Goal: Task Accomplishment & Management: Use online tool/utility

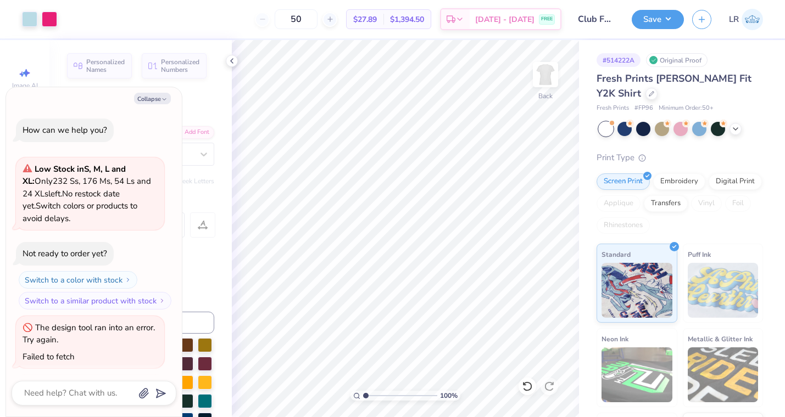
scroll to position [1178, 0]
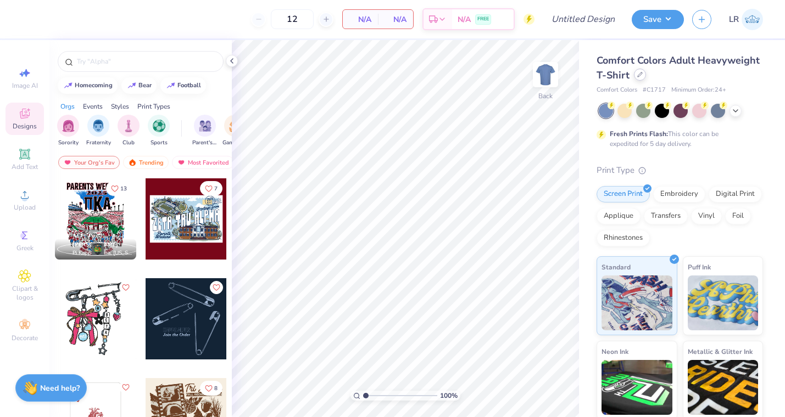
click at [641, 75] on icon at bounding box center [639, 74] width 5 height 5
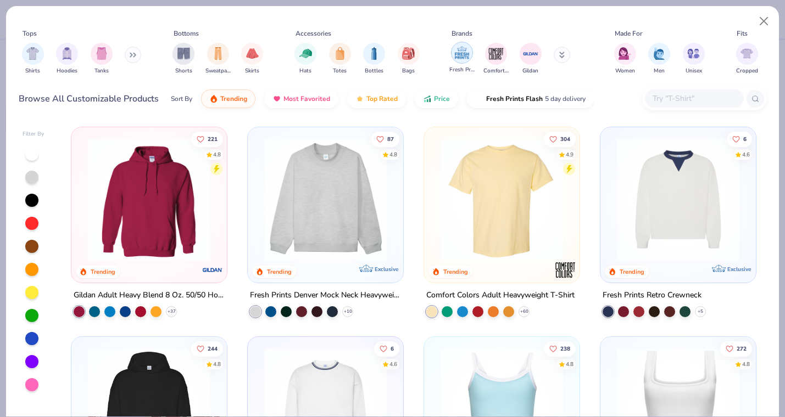
click at [454, 52] on img "filter for Fresh Prints" at bounding box center [462, 52] width 16 height 16
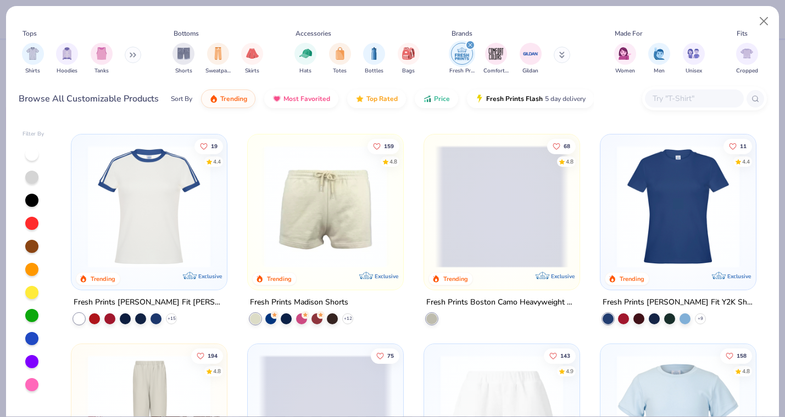
scroll to position [623, 0]
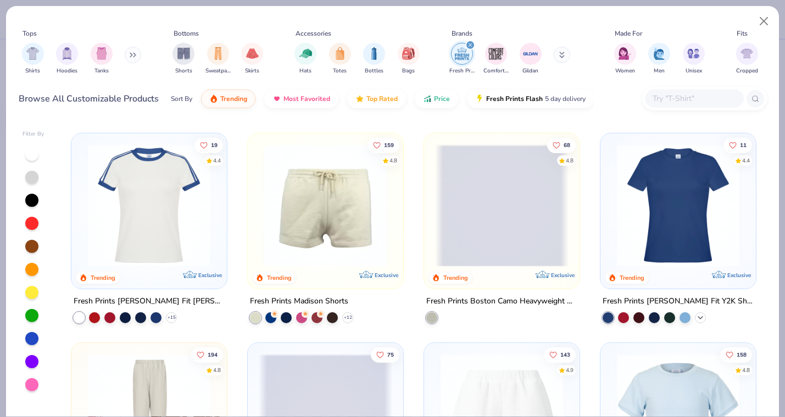
click at [702, 315] on icon at bounding box center [700, 318] width 9 height 9
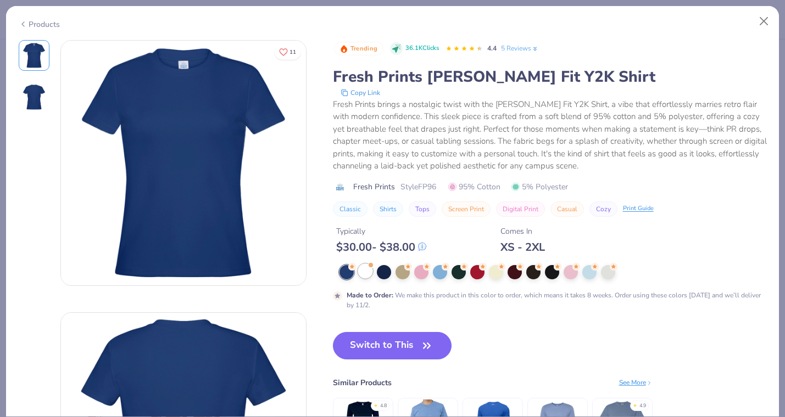
click at [368, 269] on div at bounding box center [365, 271] width 14 height 14
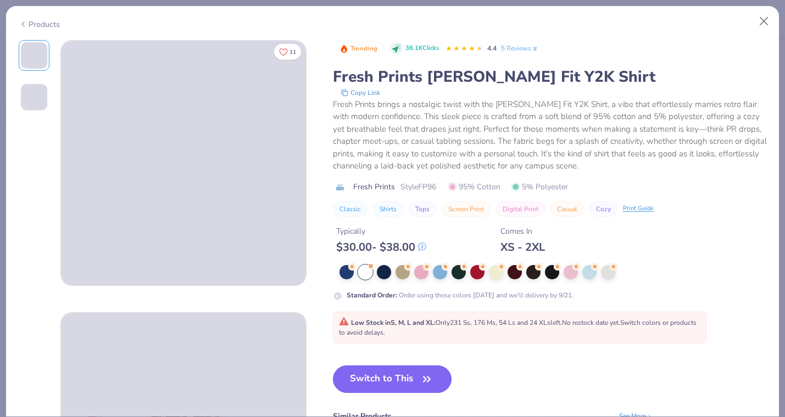
click at [397, 378] on button "Switch to This" at bounding box center [392, 379] width 119 height 27
type input "50"
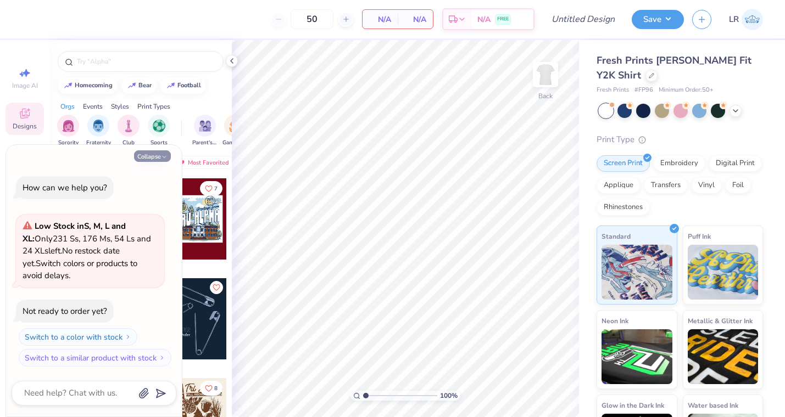
click at [154, 158] on button "Collapse" at bounding box center [152, 156] width 37 height 12
type textarea "x"
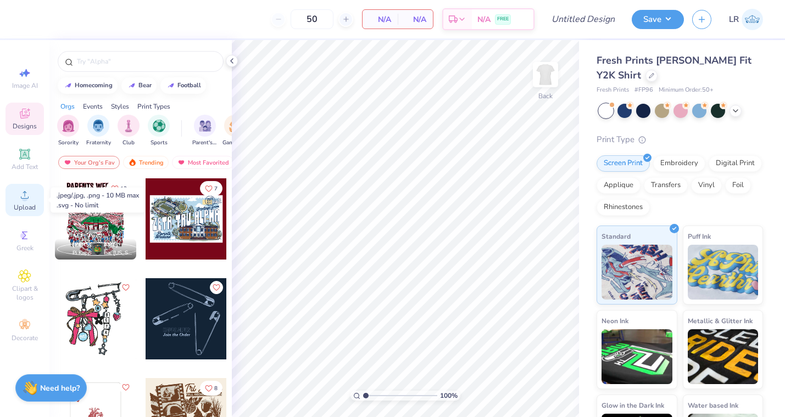
click at [24, 199] on circle at bounding box center [24, 198] width 6 height 6
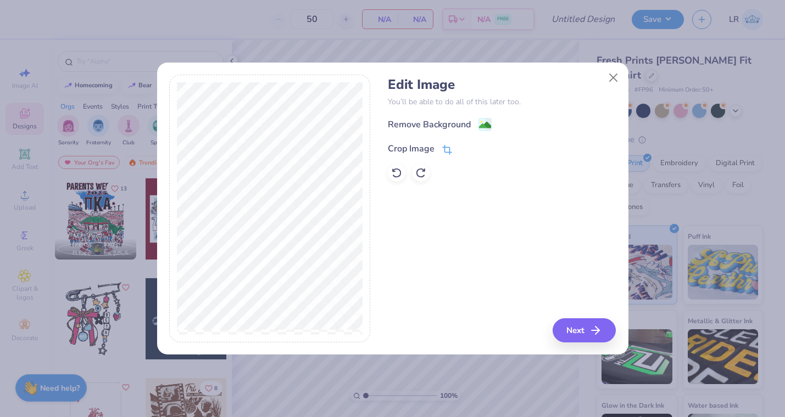
click at [431, 148] on div "Crop Image" at bounding box center [411, 148] width 47 height 13
click at [465, 147] on polyline at bounding box center [465, 147] width 4 height 3
click at [482, 125] on image at bounding box center [485, 126] width 12 height 12
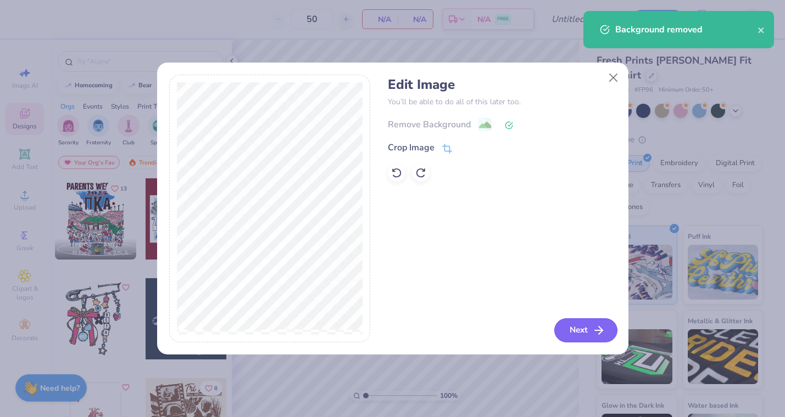
click at [586, 333] on button "Next" at bounding box center [585, 331] width 63 height 24
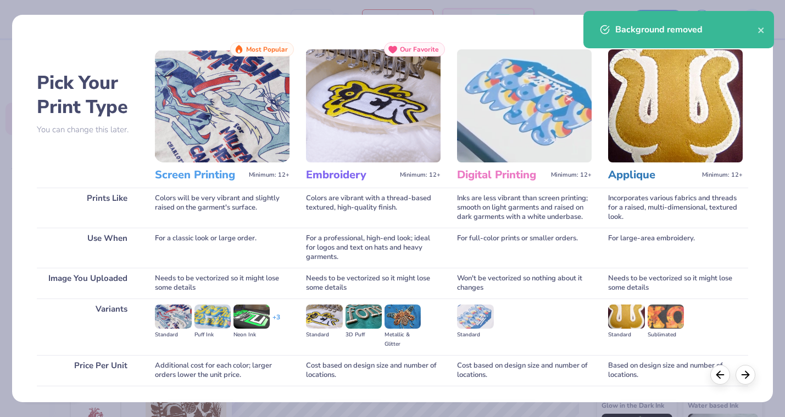
scroll to position [75, 0]
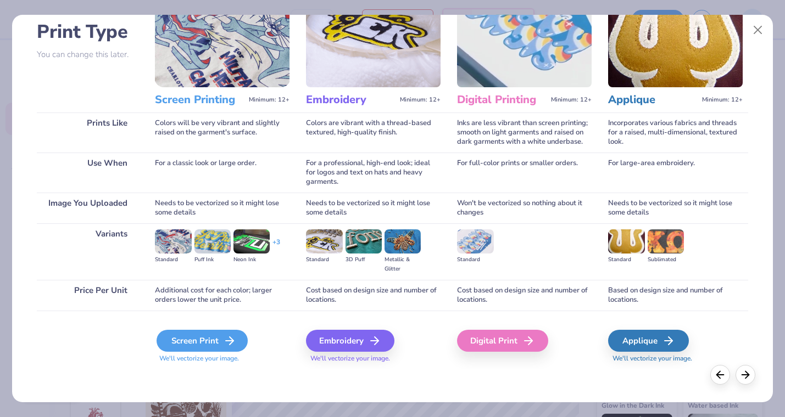
click at [202, 342] on div "Screen Print" at bounding box center [202, 341] width 91 height 22
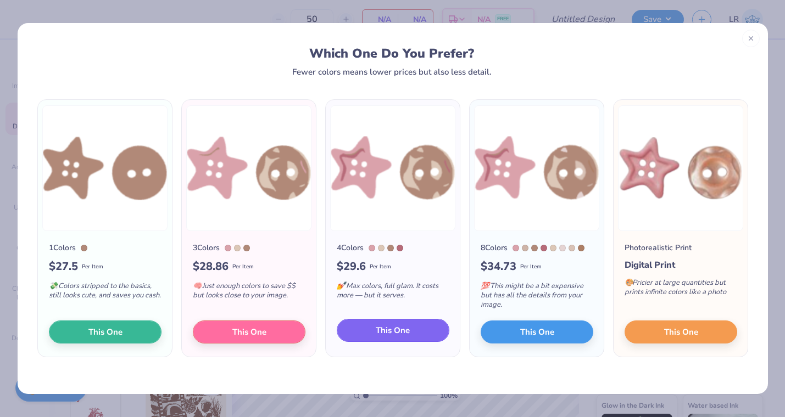
click at [402, 325] on span "This One" at bounding box center [393, 331] width 34 height 13
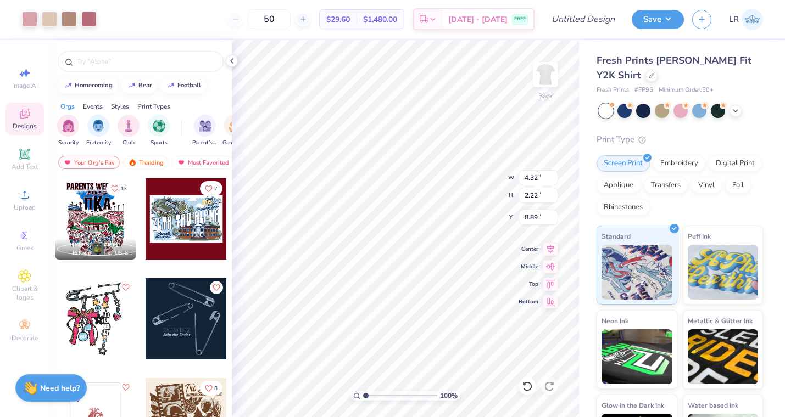
type input "2.70"
type input "1.39"
type input "3.80"
type input "2.73"
type input "1.72"
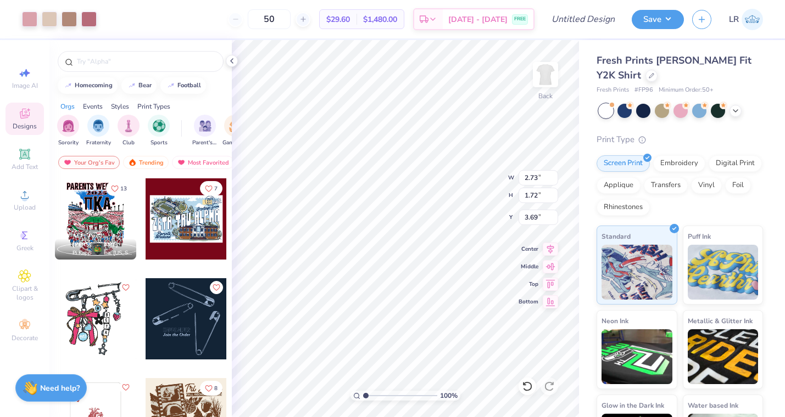
type input "3.00"
click at [19, 155] on icon at bounding box center [24, 154] width 13 height 13
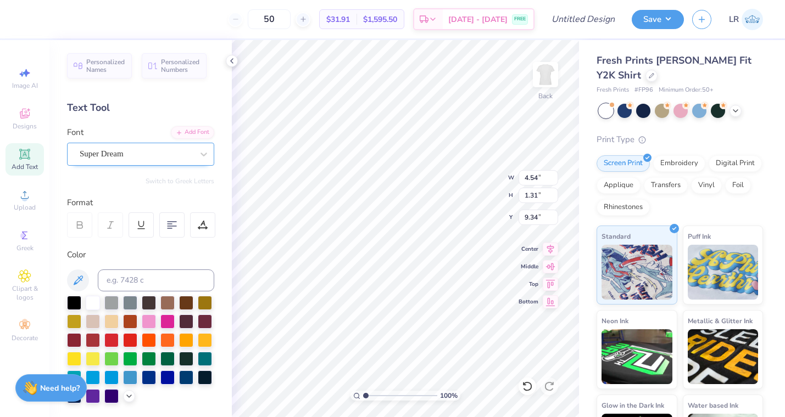
click at [152, 147] on div at bounding box center [136, 154] width 113 height 15
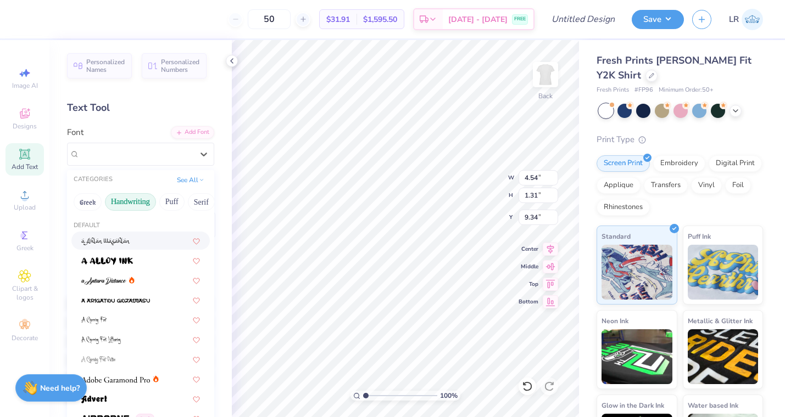
click at [142, 203] on button "Handwriting" at bounding box center [130, 202] width 51 height 18
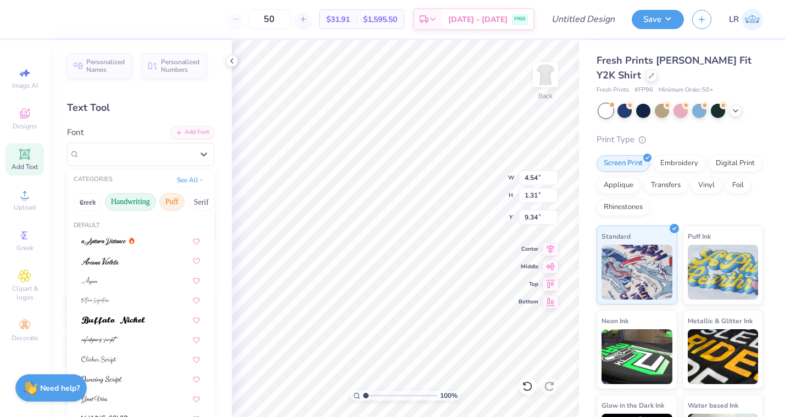
click at [170, 198] on button "Puff" at bounding box center [171, 202] width 25 height 18
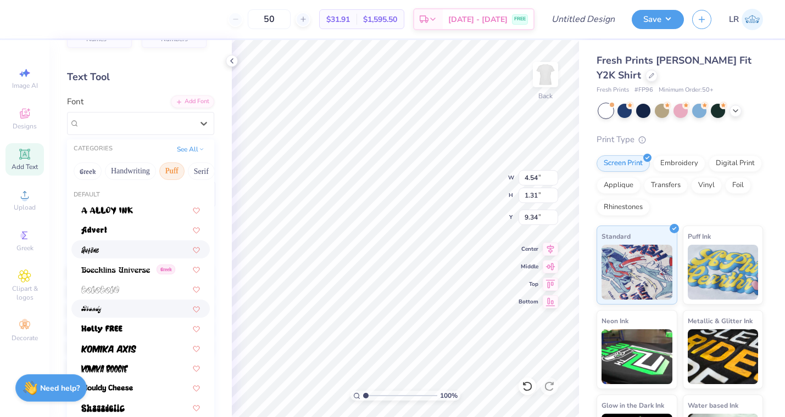
scroll to position [20, 0]
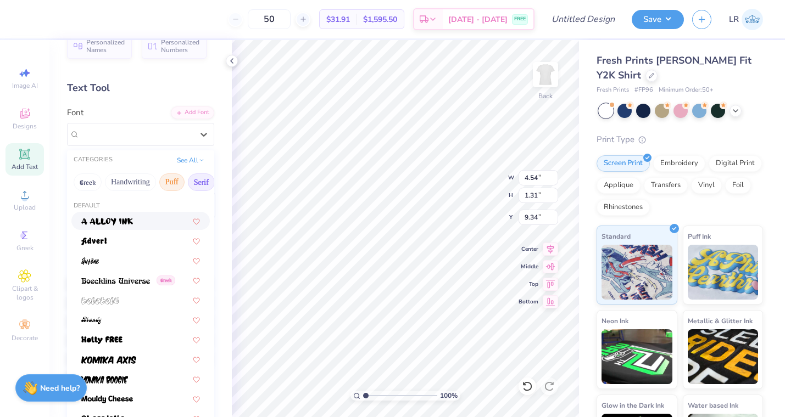
click at [205, 185] on button "Serif" at bounding box center [201, 183] width 27 height 18
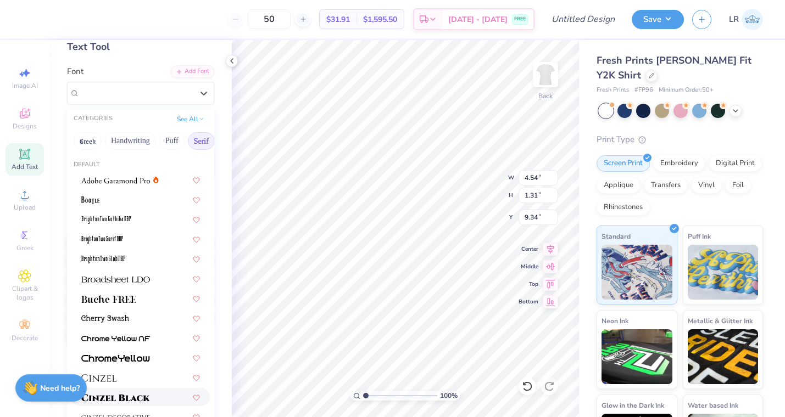
scroll to position [0, 0]
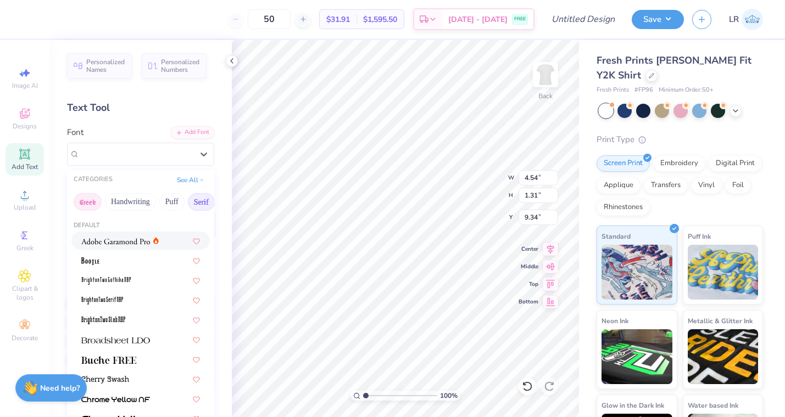
click at [89, 205] on button "Greek" at bounding box center [88, 202] width 28 height 18
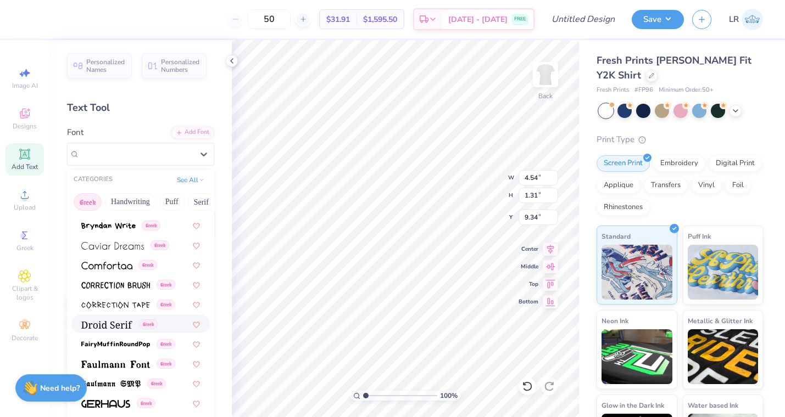
scroll to position [263, 0]
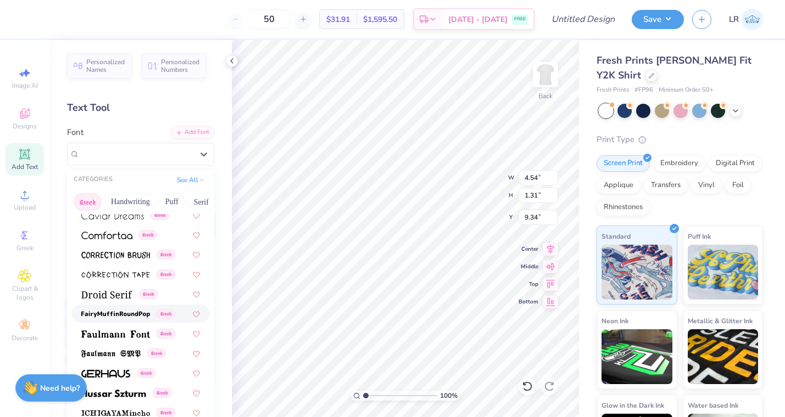
click at [133, 312] on img at bounding box center [115, 315] width 69 height 8
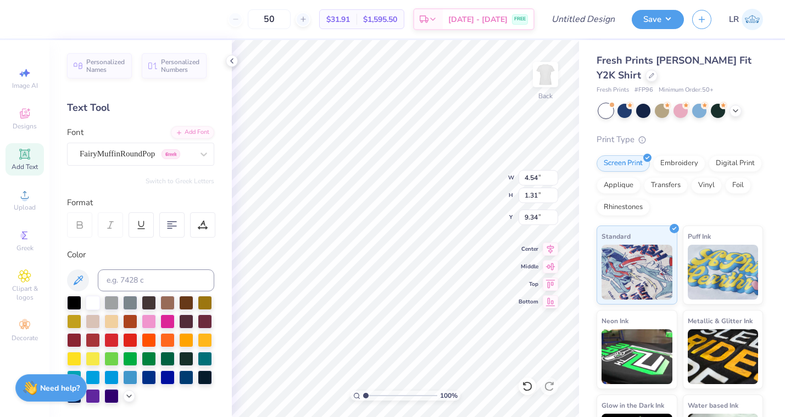
type input "4.61"
type input "1.34"
type input "9.33"
click at [81, 277] on icon at bounding box center [77, 280] width 13 height 13
type textarea "T"
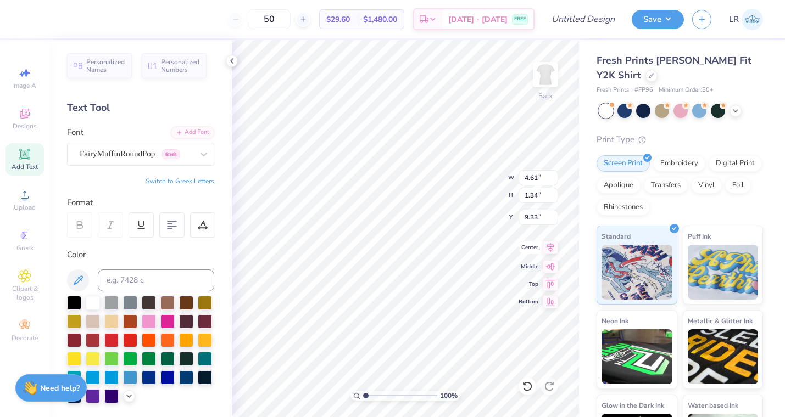
scroll to position [0, 3]
type textarea "Club Field Hockey"
type input "8.06"
type input "0.85"
type input "4.72"
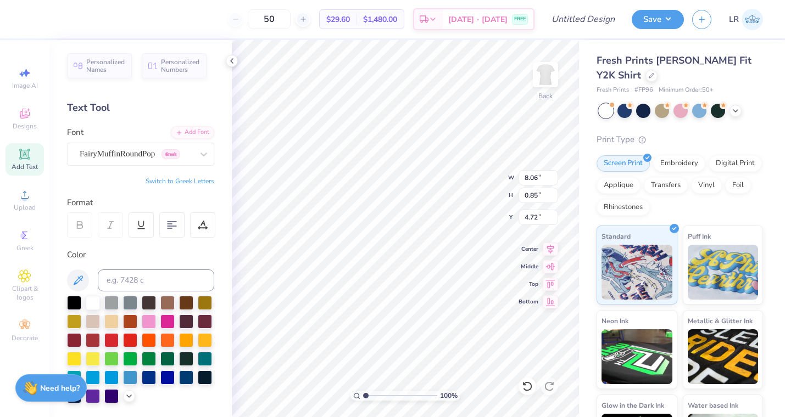
type input "6.86"
type input "0.72"
type input "4.72"
type input "2.73"
type input "1.72"
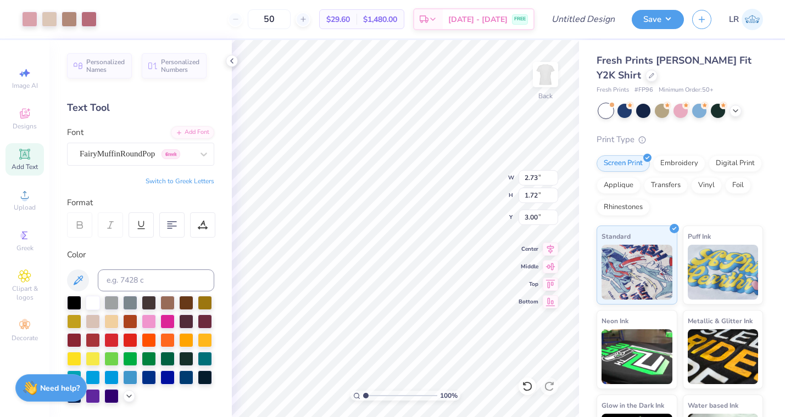
type input "2.79"
type input "4.52"
click at [24, 195] on icon at bounding box center [25, 195] width 8 height 8
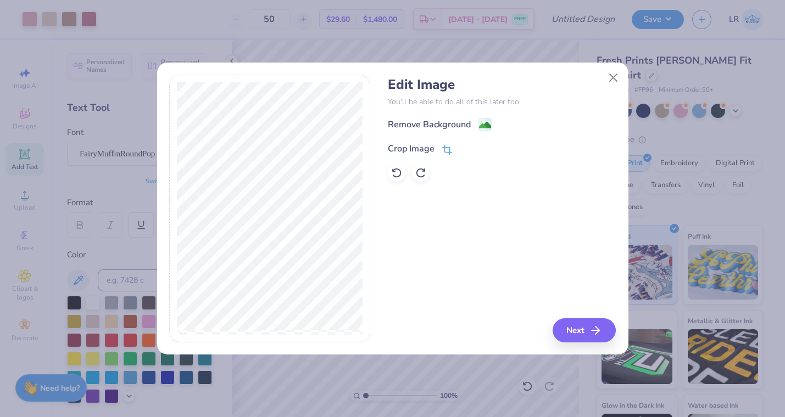
click at [432, 149] on div "Crop Image" at bounding box center [411, 148] width 47 height 13
click at [466, 147] on polyline at bounding box center [465, 147] width 4 height 3
click at [442, 148] on icon at bounding box center [447, 150] width 10 height 10
click at [394, 171] on div "Remove Background Crop Image" at bounding box center [502, 150] width 228 height 64
click at [463, 146] on icon at bounding box center [465, 147] width 7 height 7
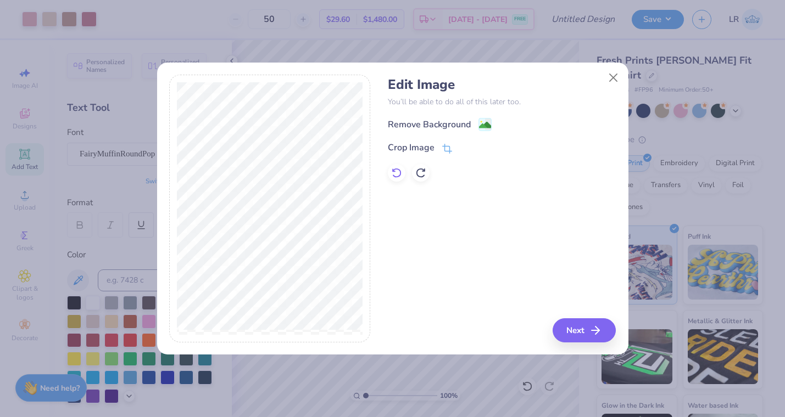
click at [399, 175] on icon at bounding box center [396, 174] width 9 height 10
click at [447, 146] on icon at bounding box center [447, 150] width 10 height 10
click at [464, 144] on button at bounding box center [466, 148] width 12 height 12
click at [487, 124] on image at bounding box center [485, 126] width 12 height 12
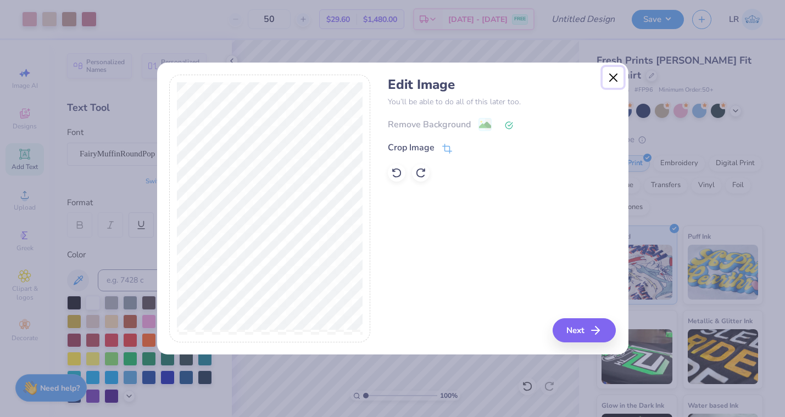
click at [615, 79] on button "Close" at bounding box center [612, 77] width 21 height 21
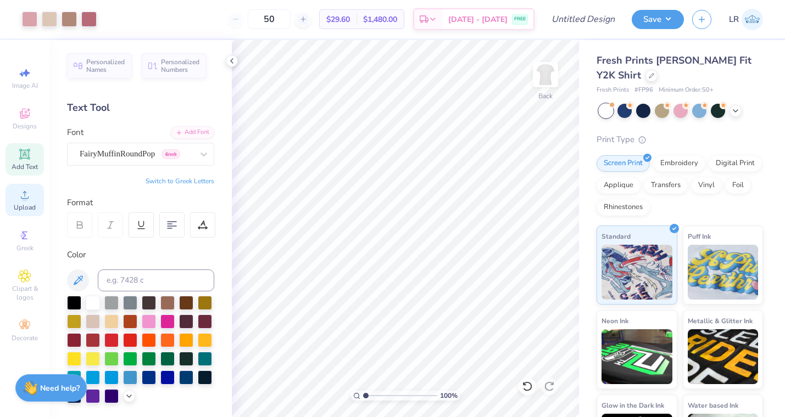
click at [24, 193] on icon at bounding box center [24, 194] width 13 height 13
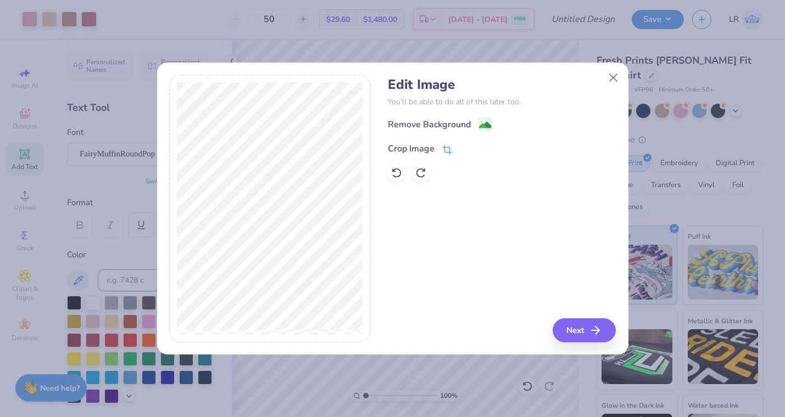
click at [431, 149] on div "Crop Image" at bounding box center [411, 148] width 47 height 13
click at [463, 148] on icon at bounding box center [465, 147] width 7 height 7
click at [568, 328] on button "Next" at bounding box center [585, 331] width 63 height 24
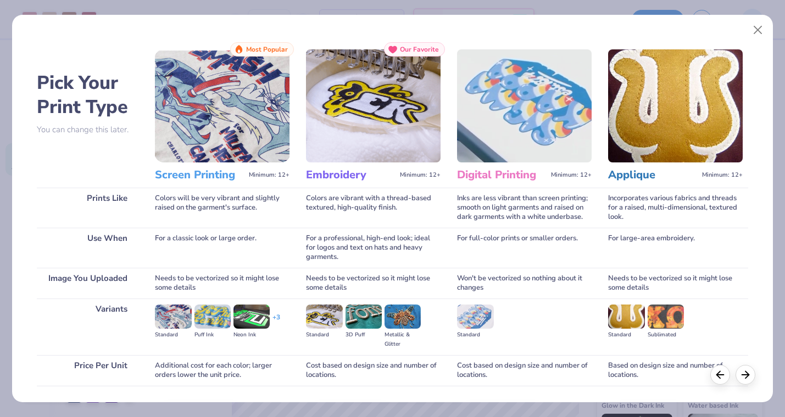
scroll to position [75, 0]
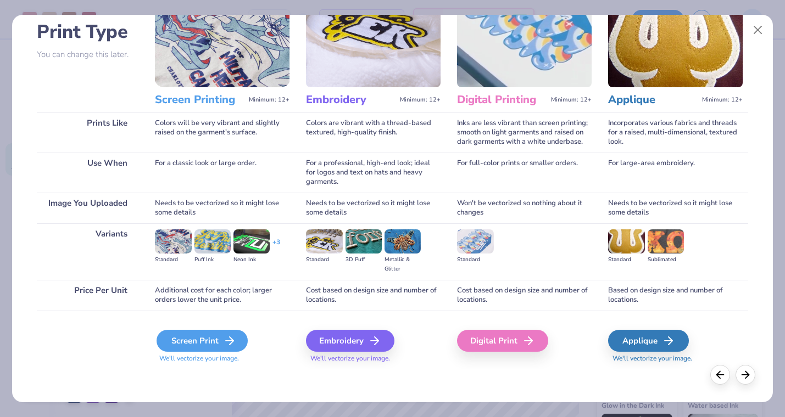
click at [193, 332] on div "Screen Print" at bounding box center [202, 341] width 91 height 22
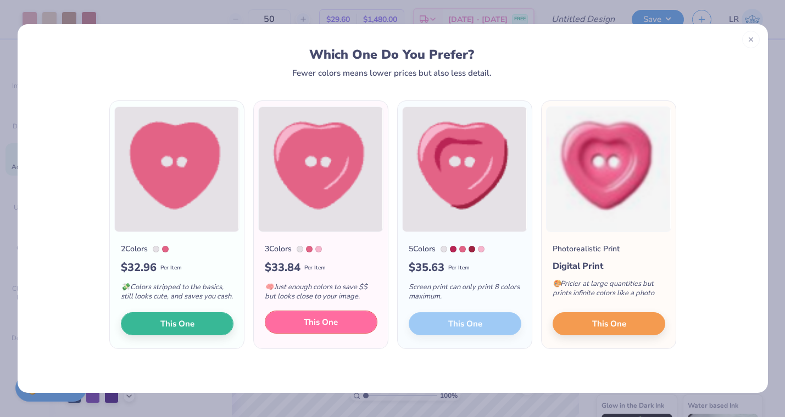
click at [322, 328] on span "This One" at bounding box center [321, 322] width 34 height 13
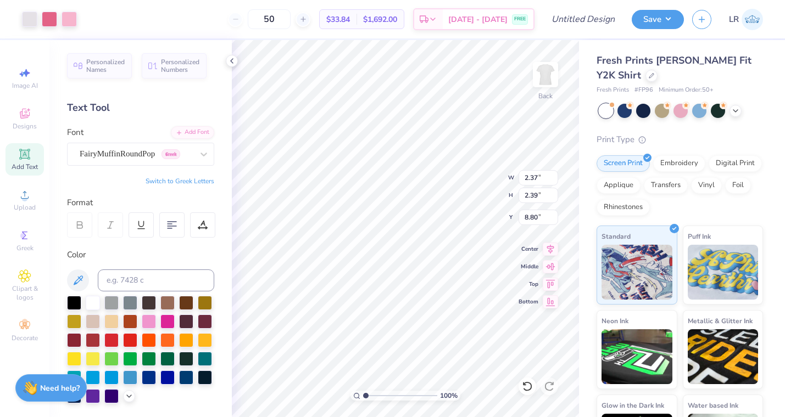
type input "1.35"
type input "1.37"
type input "5.24"
type input "1.80"
type input "1.81"
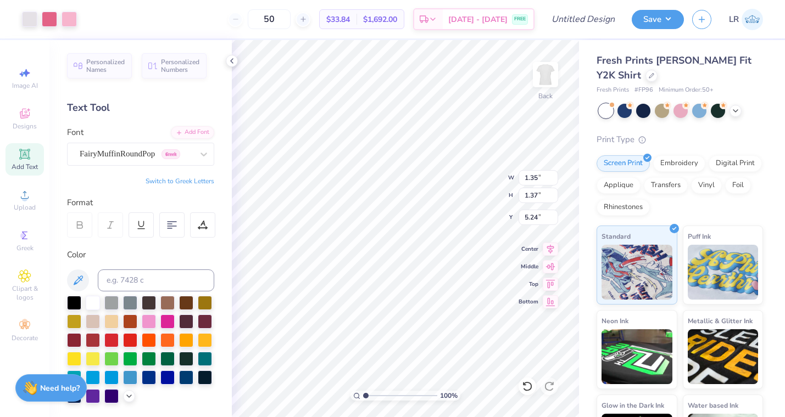
type input "5.02"
type input "1.80"
type input "1.81"
type input "5.02"
type input "2.73"
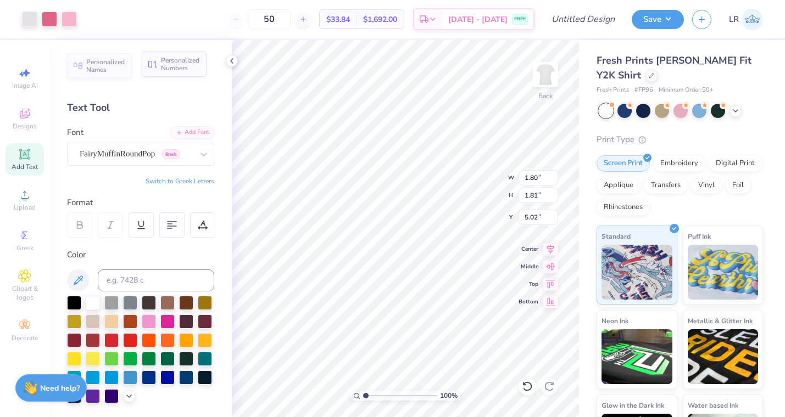
type input "1.72"
type input "2.79"
type input "1.80"
type input "1.81"
type input "5.02"
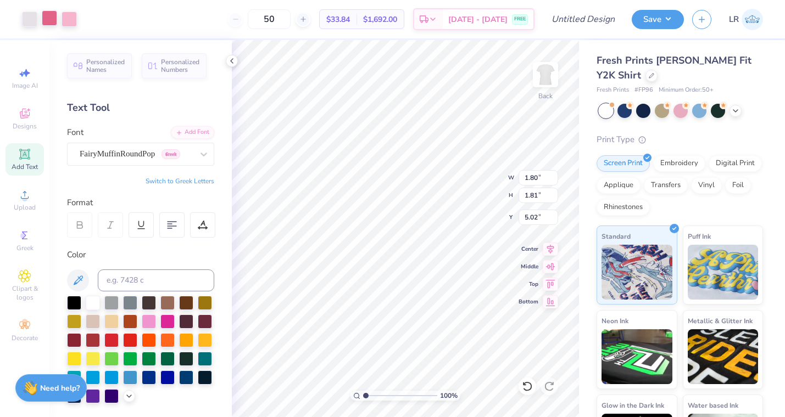
click at [50, 21] on div at bounding box center [49, 17] width 15 height 15
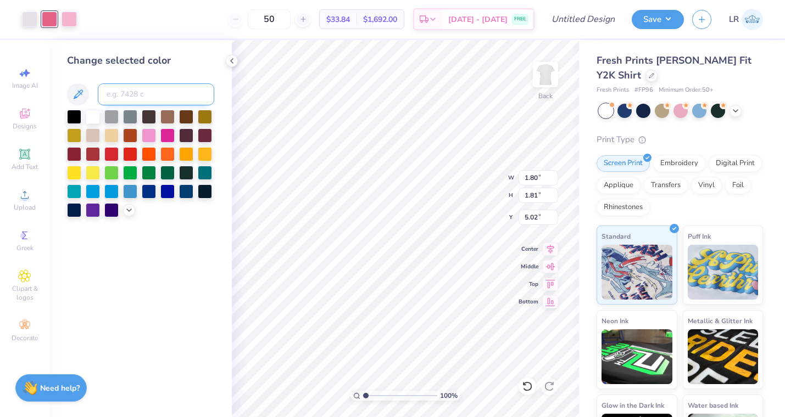
click at [140, 96] on input at bounding box center [156, 94] width 116 height 22
type input "6"
click at [75, 99] on icon at bounding box center [77, 94] width 13 height 13
click at [66, 21] on div at bounding box center [69, 17] width 15 height 15
click at [82, 89] on icon at bounding box center [77, 94] width 13 height 13
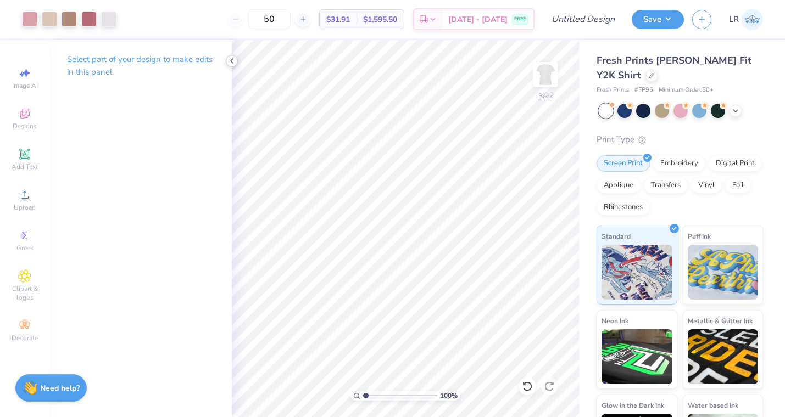
click at [234, 58] on icon at bounding box center [231, 61] width 9 height 9
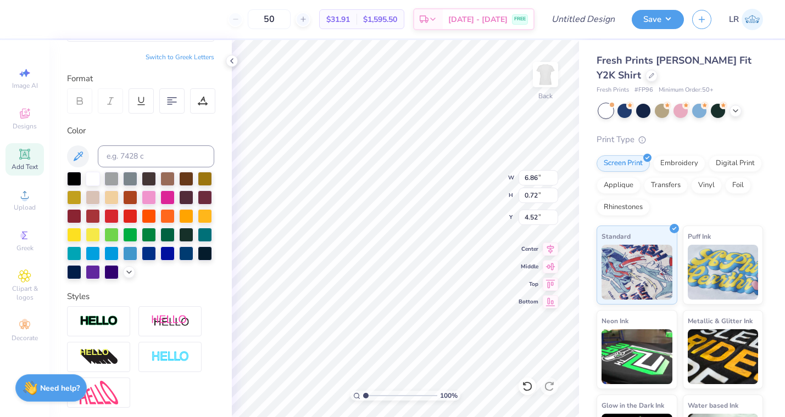
scroll to position [221, 0]
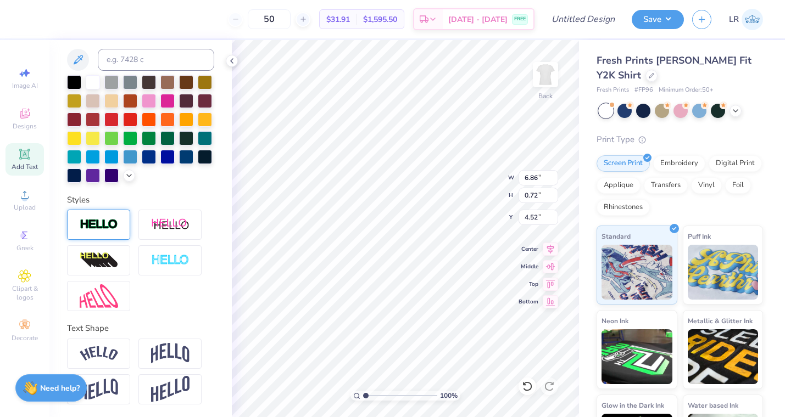
click at [113, 225] on img at bounding box center [99, 225] width 38 height 13
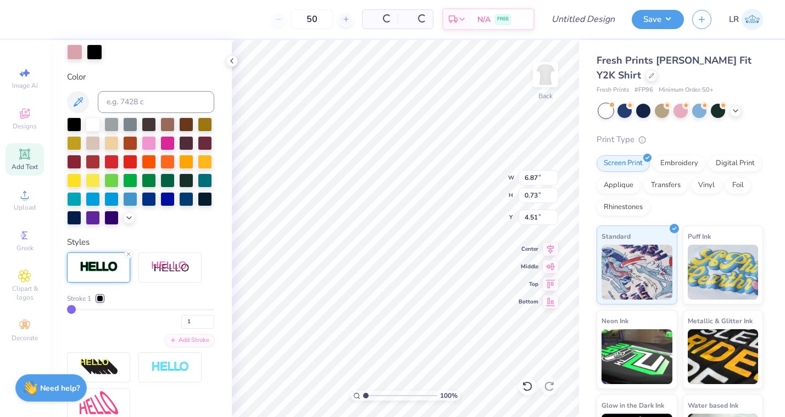
type input "6.87"
type input "0.73"
type input "4.51"
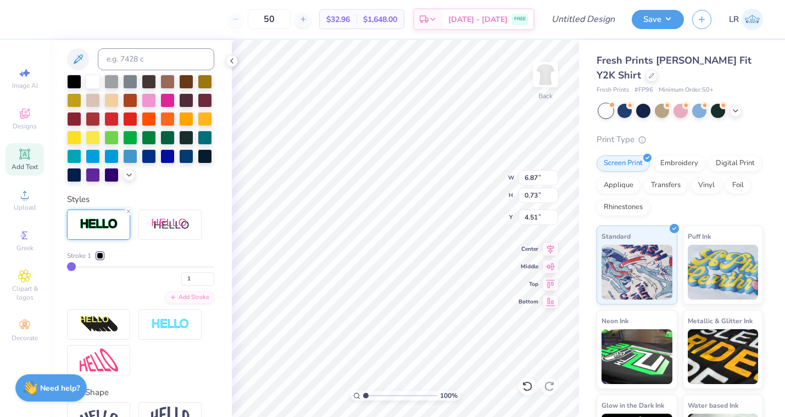
click at [99, 253] on div at bounding box center [100, 256] width 7 height 7
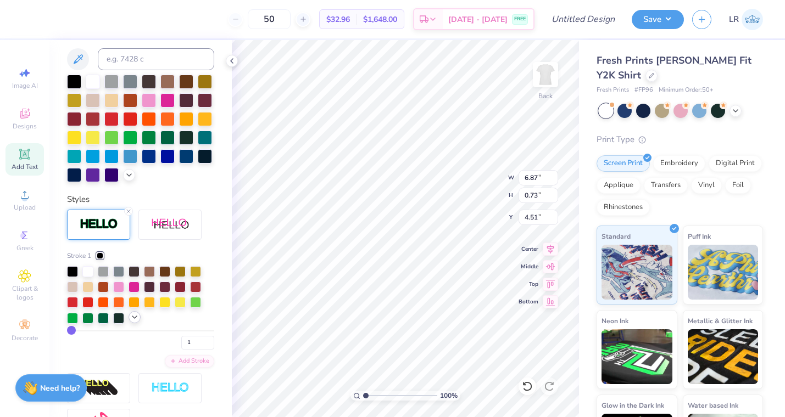
click at [135, 316] on icon at bounding box center [134, 317] width 9 height 9
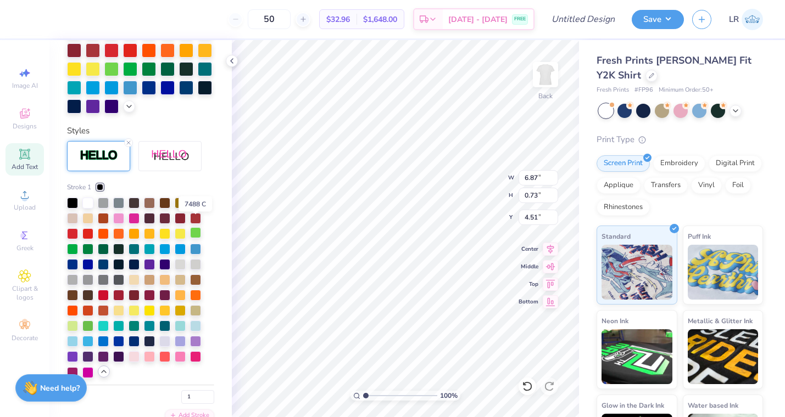
scroll to position [349, 0]
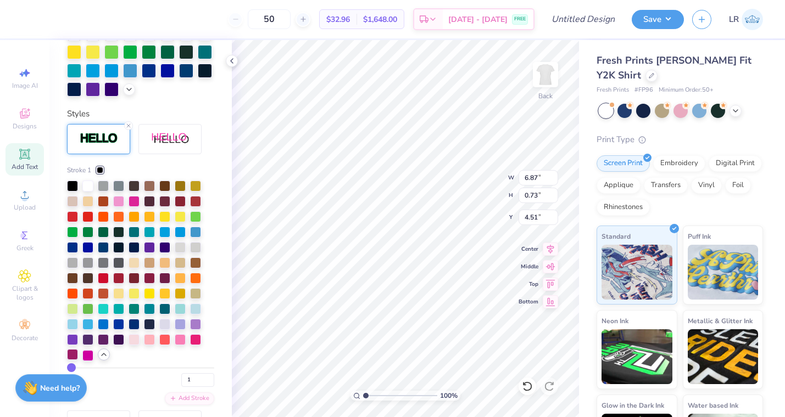
click at [73, 354] on div at bounding box center [72, 354] width 11 height 11
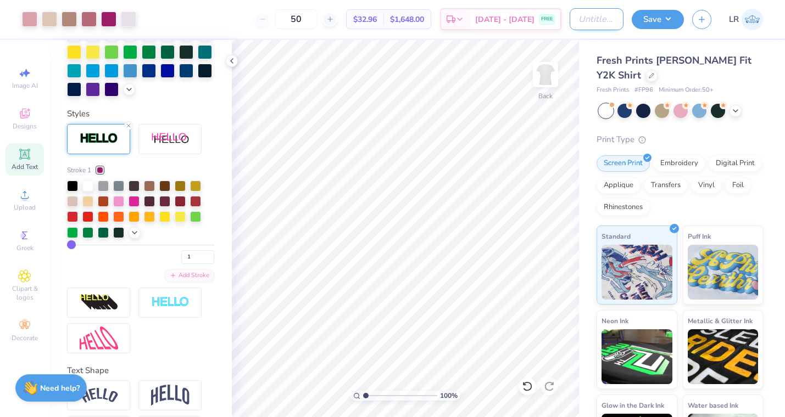
click at [588, 20] on input "Design Title" at bounding box center [596, 19] width 54 height 22
type input "Club FH Fall Merch Baby Tees - 2025"
click at [663, 19] on button "Save" at bounding box center [658, 17] width 52 height 19
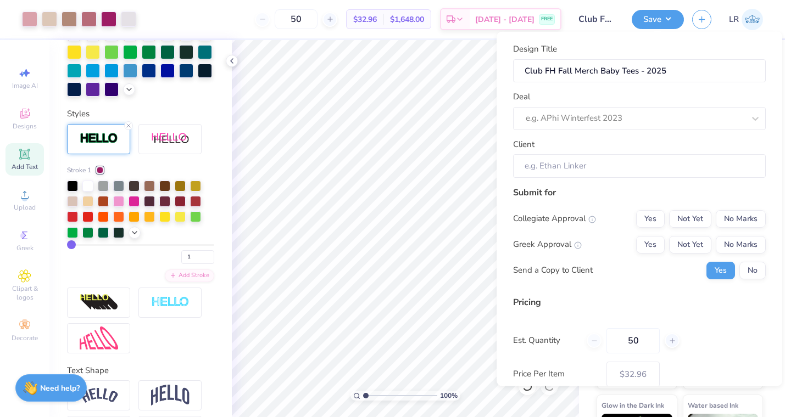
click at [646, 130] on div "Design Title Club FH Fall Merch Baby Tees - 2025 Deal e.g. APhi Winterfest 2023…" at bounding box center [639, 110] width 253 height 135
click at [644, 119] on div at bounding box center [635, 118] width 219 height 15
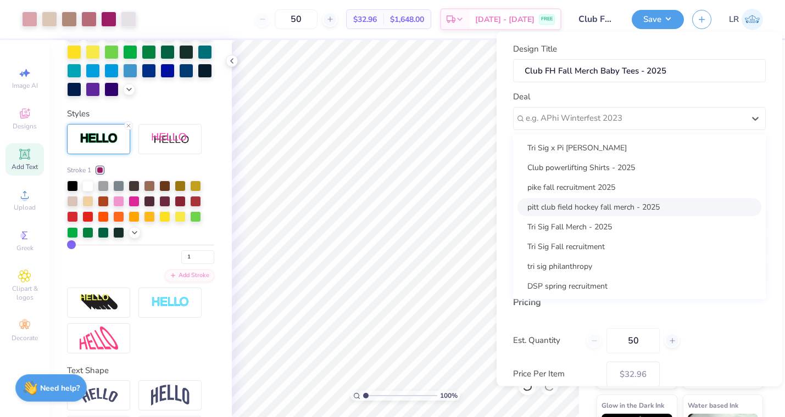
click at [635, 203] on div "pitt club field hockey fall merch - 2025" at bounding box center [639, 207] width 244 height 18
type input "Elizabeth Parker"
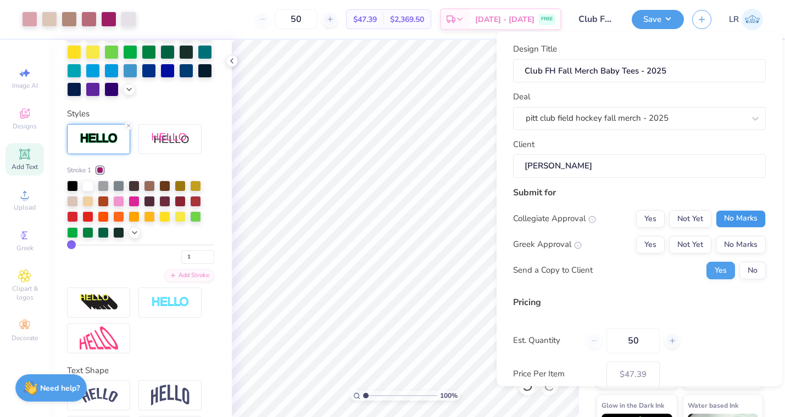
click at [728, 221] on button "No Marks" at bounding box center [741, 219] width 50 height 18
click at [736, 234] on div "Collegiate Approval Yes Not Yet No Marks Greek Approval Yes Not Yet No Marks Se…" at bounding box center [639, 244] width 253 height 69
click at [736, 238] on button "No Marks" at bounding box center [741, 245] width 50 height 18
click at [756, 271] on button "No" at bounding box center [752, 270] width 26 height 18
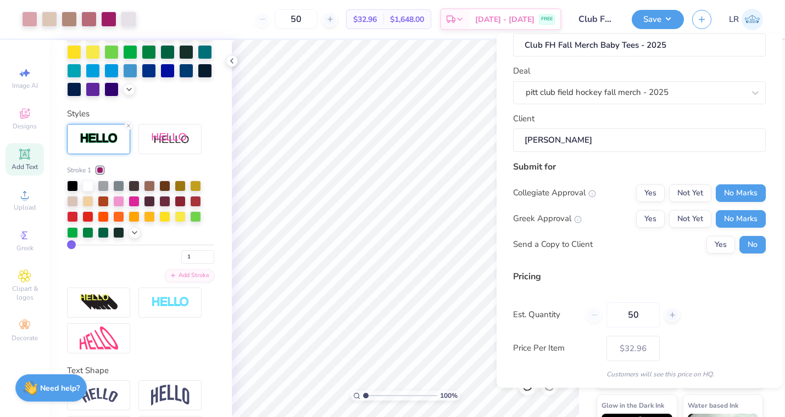
scroll to position [64, 0]
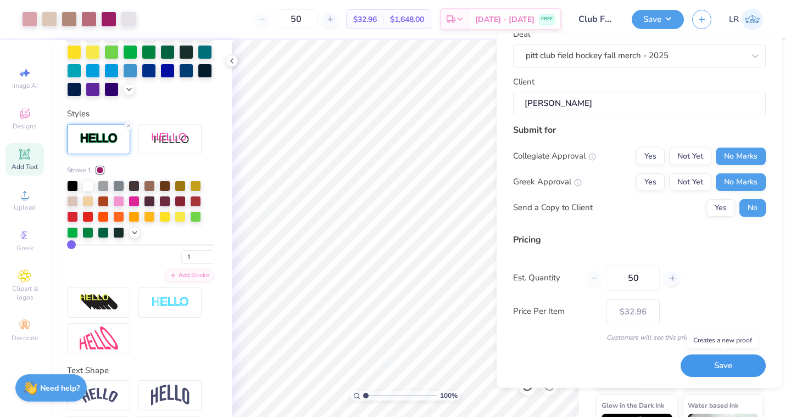
click at [718, 365] on button "Save" at bounding box center [722, 366] width 85 height 23
type input "– –"
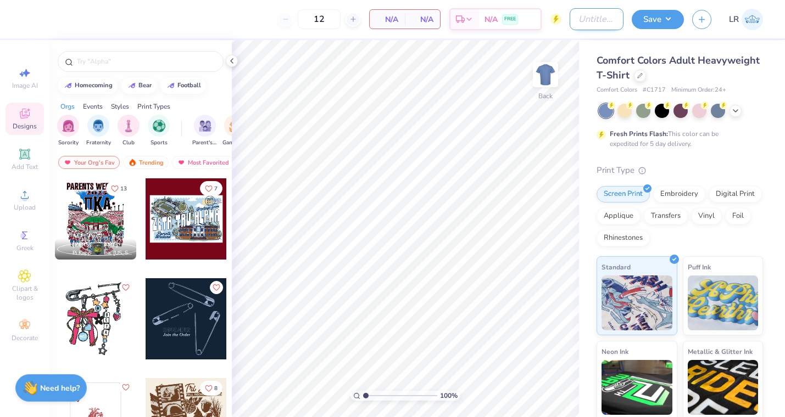
click at [571, 21] on input "Design Title" at bounding box center [596, 19] width 54 height 22
click at [747, 161] on div "Comfort Colors Adult Heavyweight T-Shirt Comfort Colors # C1717 Minimum Order: …" at bounding box center [679, 278] width 166 height 451
click at [638, 73] on icon at bounding box center [639, 74] width 5 height 5
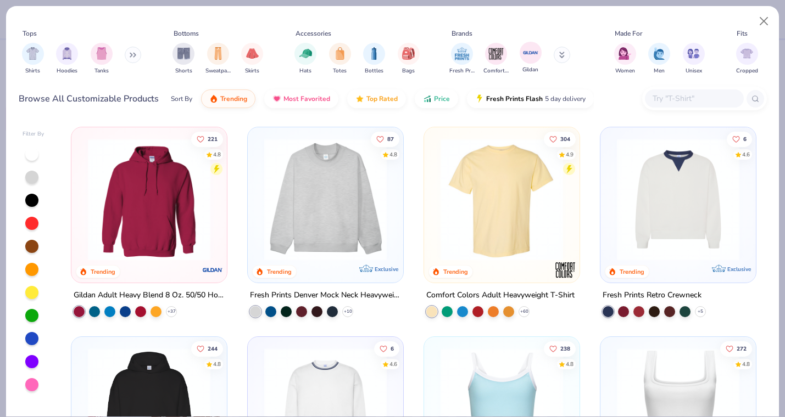
click at [533, 66] on span "Gildan" at bounding box center [530, 70] width 16 height 8
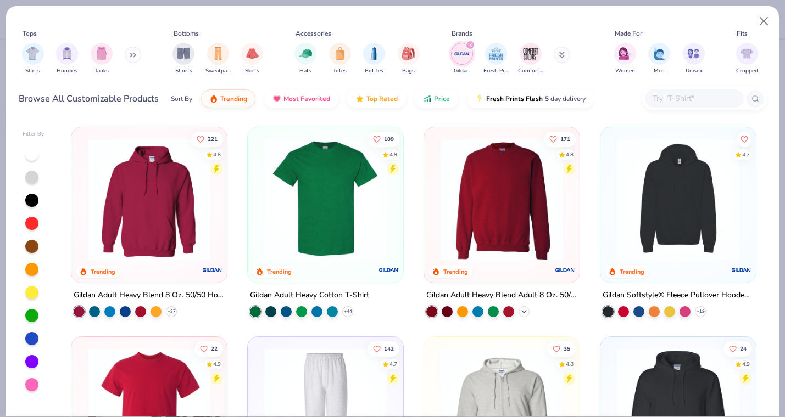
click at [523, 310] on icon at bounding box center [523, 312] width 9 height 9
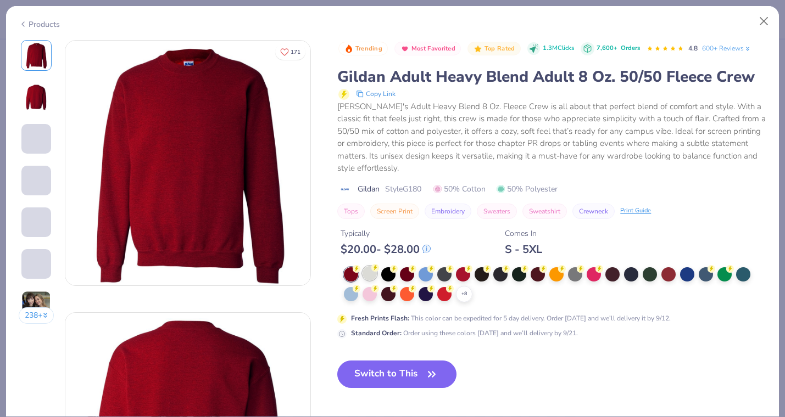
click at [371, 270] on icon at bounding box center [375, 268] width 8 height 8
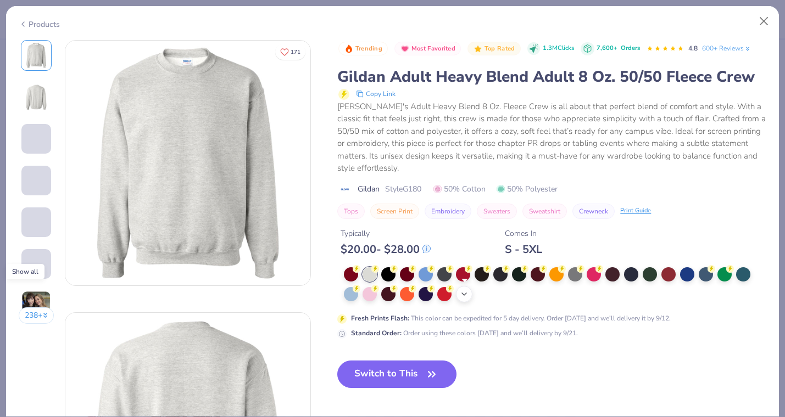
click at [467, 289] on div "+ 8" at bounding box center [464, 294] width 16 height 16
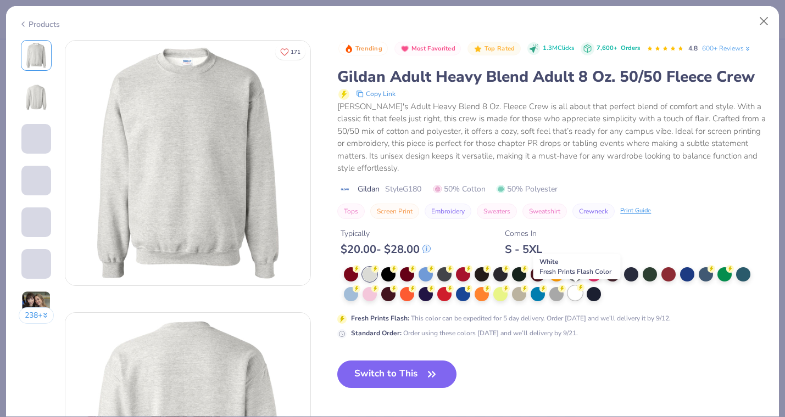
click at [575, 294] on div at bounding box center [575, 293] width 14 height 14
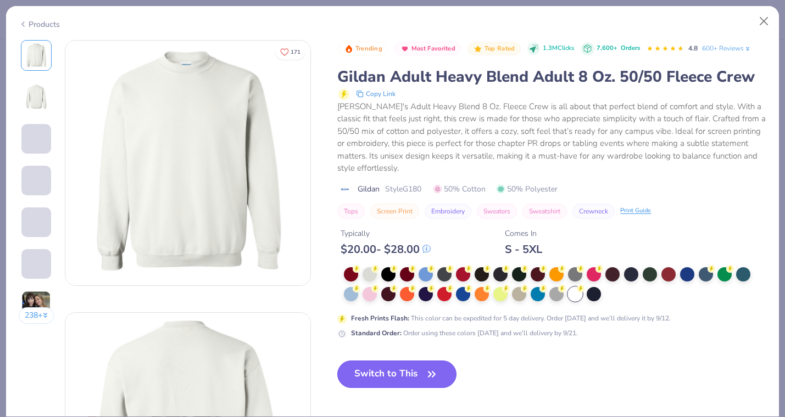
click at [419, 376] on button "Switch to This" at bounding box center [396, 374] width 119 height 27
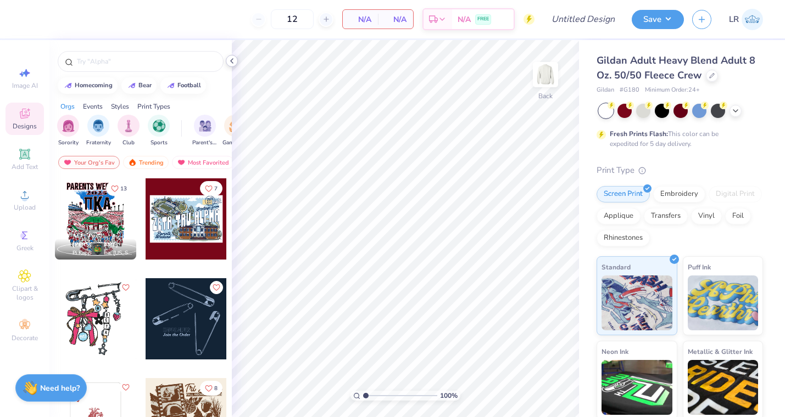
click at [232, 63] on icon at bounding box center [231, 61] width 9 height 9
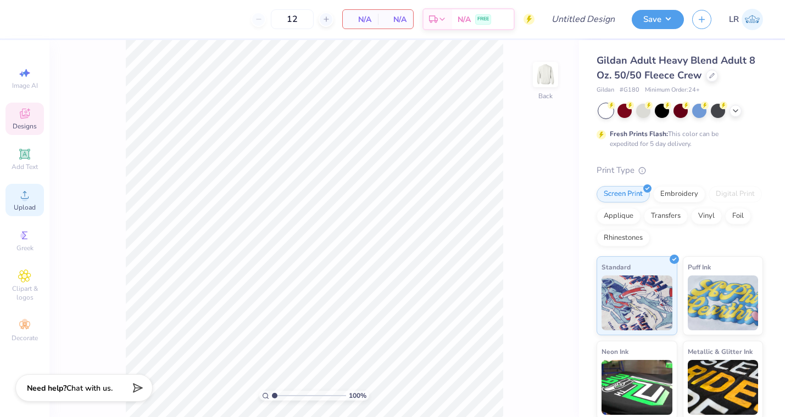
click at [27, 192] on icon at bounding box center [24, 194] width 13 height 13
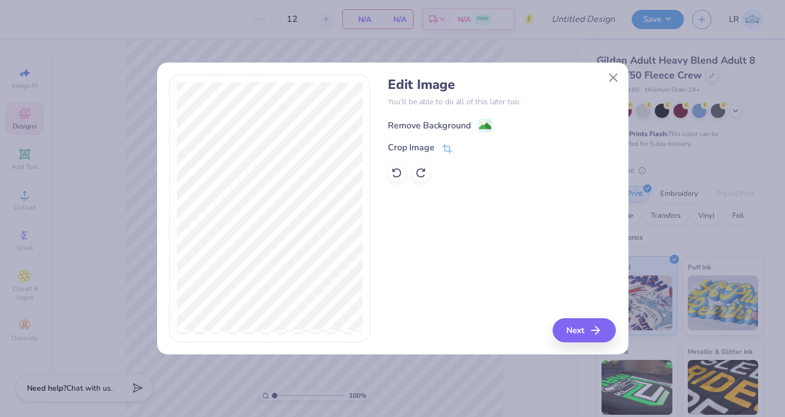
click at [451, 127] on div "Remove Background" at bounding box center [429, 125] width 83 height 13
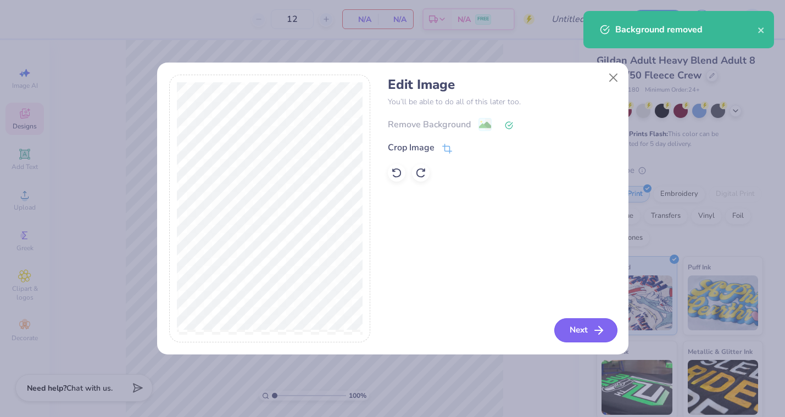
click at [573, 332] on button "Next" at bounding box center [585, 331] width 63 height 24
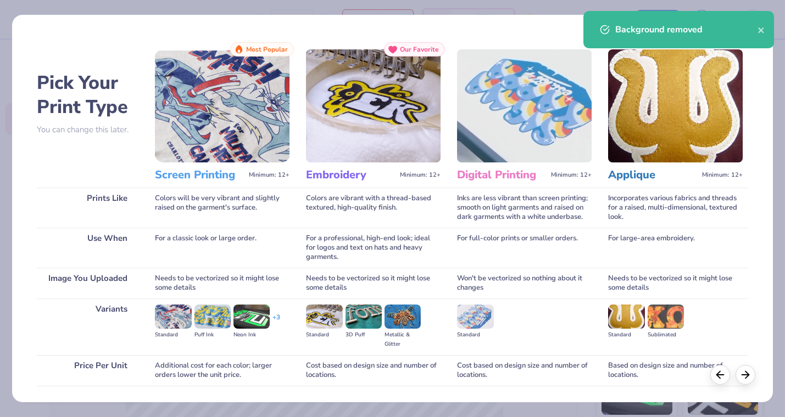
scroll to position [75, 0]
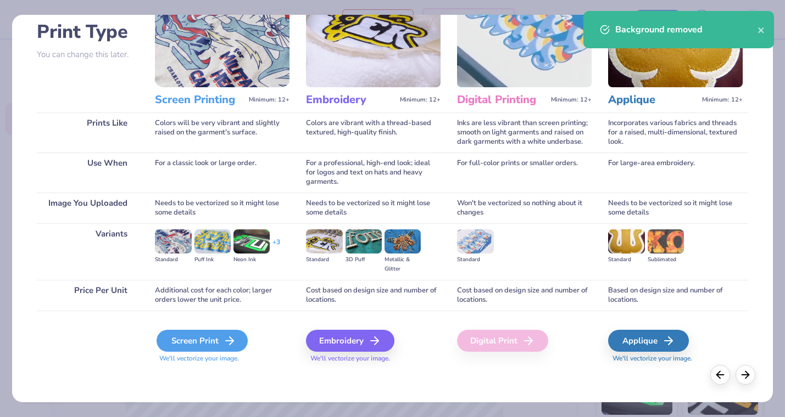
click at [222, 340] on div "Screen Print" at bounding box center [202, 341] width 91 height 22
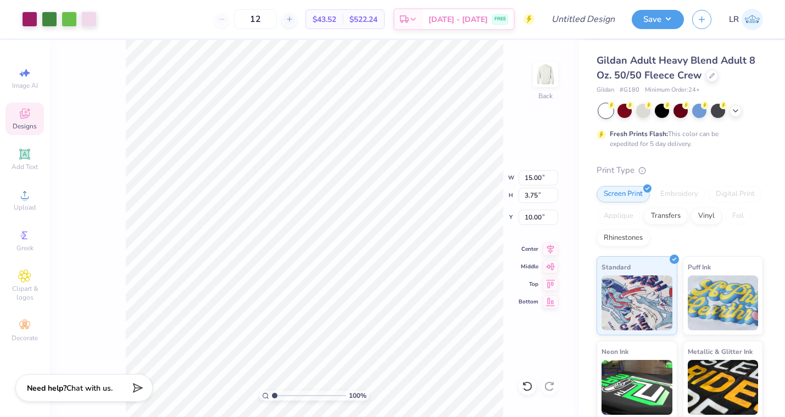
type input "4.32"
click at [277, 21] on input "12" at bounding box center [255, 19] width 43 height 20
type input "1"
type input "40"
type input "4.31"
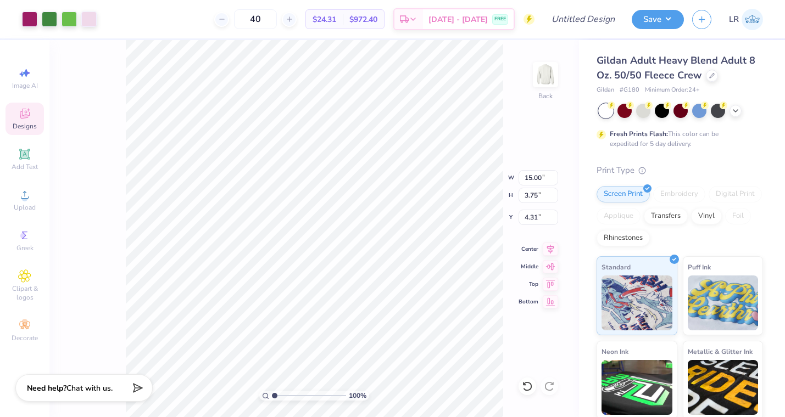
click at [512, 135] on div "100 % Back W 15.00 15.00 " H 3.75 3.75 " Y 4.31 4.31 " Center Middle Top Bottom" at bounding box center [313, 228] width 529 height 377
type input "4.45"
click at [484, 170] on div "100 % Back W 15.00 15.00 " H 3.75 3.75 " Y 4.45 4.45 " Center Middle Top Bottom" at bounding box center [313, 228] width 529 height 377
click at [36, 18] on div at bounding box center [29, 17] width 15 height 15
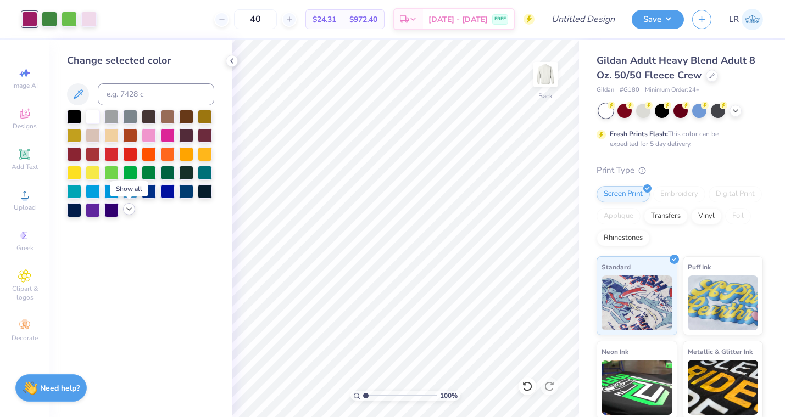
click at [126, 209] on icon at bounding box center [129, 209] width 9 height 9
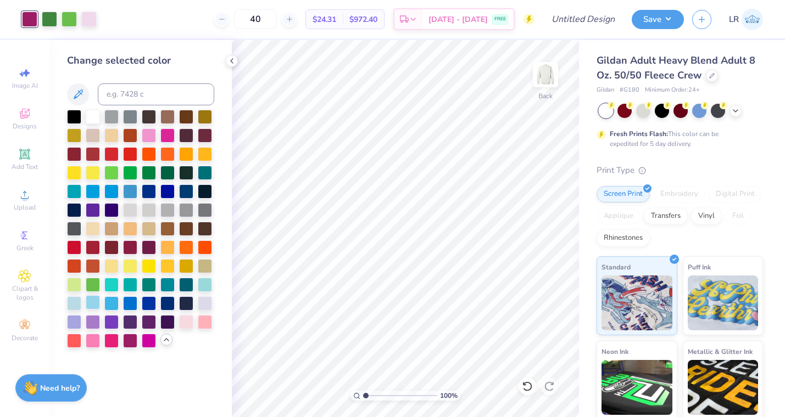
click at [92, 304] on div at bounding box center [93, 302] width 14 height 14
click at [52, 19] on div at bounding box center [49, 17] width 15 height 15
click at [93, 303] on div at bounding box center [93, 302] width 14 height 14
click at [47, 21] on div at bounding box center [49, 17] width 15 height 15
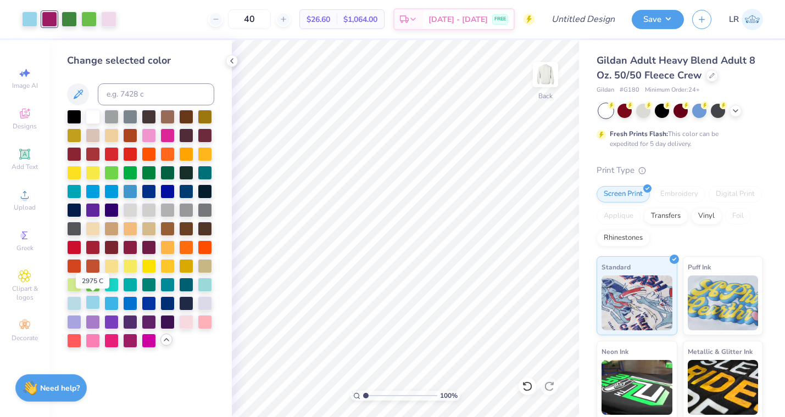
click at [96, 304] on div at bounding box center [93, 302] width 14 height 14
click at [68, 18] on div at bounding box center [69, 17] width 15 height 15
click at [187, 230] on div at bounding box center [186, 228] width 14 height 14
click at [90, 20] on div at bounding box center [88, 17] width 15 height 15
click at [109, 20] on div at bounding box center [108, 17] width 15 height 15
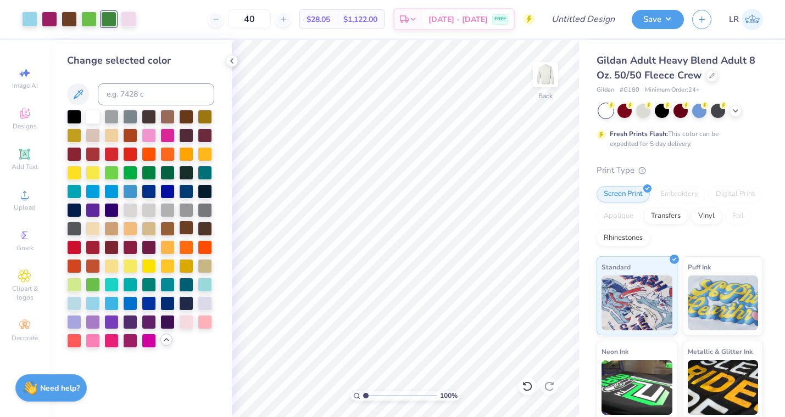
click at [186, 226] on div at bounding box center [186, 228] width 14 height 14
click at [527, 392] on icon at bounding box center [527, 386] width 11 height 11
click at [527, 390] on icon at bounding box center [526, 387] width 9 height 10
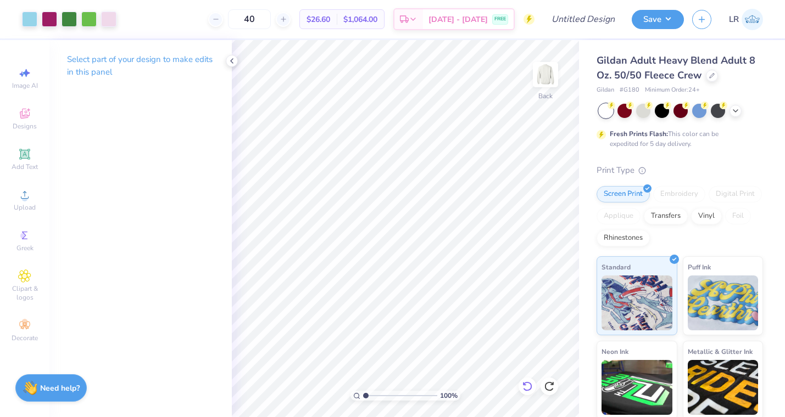
click at [520, 391] on div at bounding box center [527, 387] width 18 height 18
click at [524, 388] on icon at bounding box center [526, 387] width 9 height 10
click at [524, 388] on icon at bounding box center [527, 386] width 11 height 11
click at [230, 62] on icon at bounding box center [231, 61] width 9 height 9
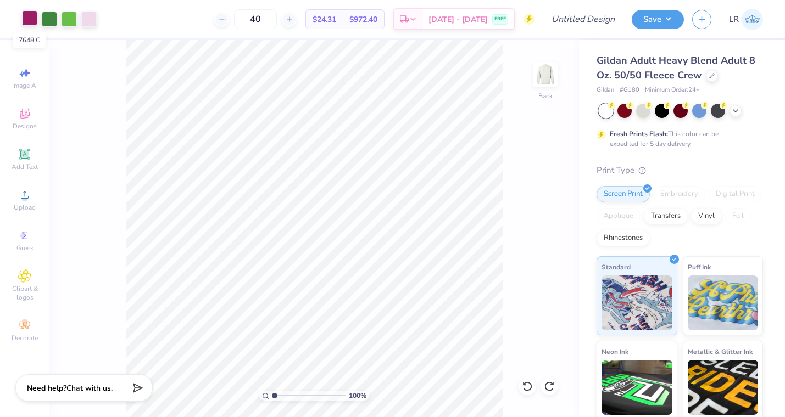
click at [32, 19] on div at bounding box center [29, 17] width 15 height 15
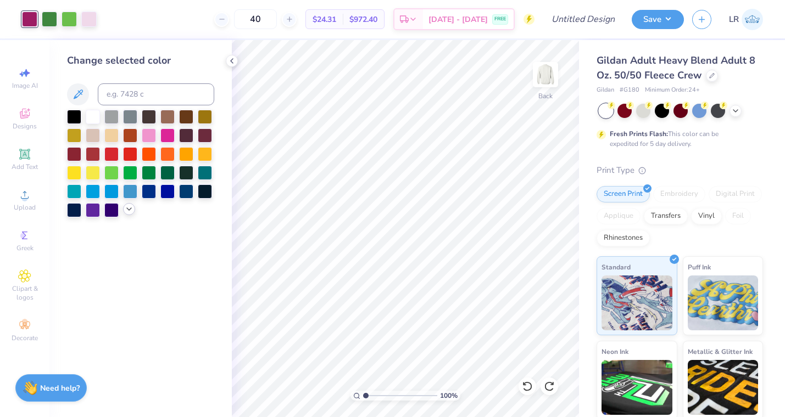
click at [128, 210] on icon at bounding box center [129, 209] width 9 height 9
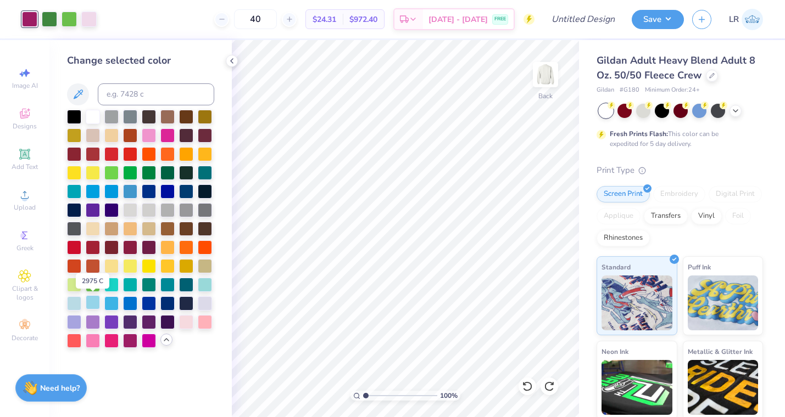
click at [92, 302] on div at bounding box center [93, 302] width 14 height 14
click at [84, 15] on div at bounding box center [88, 17] width 15 height 15
click at [189, 228] on div at bounding box center [186, 228] width 14 height 14
click at [532, 387] on icon at bounding box center [527, 386] width 11 height 11
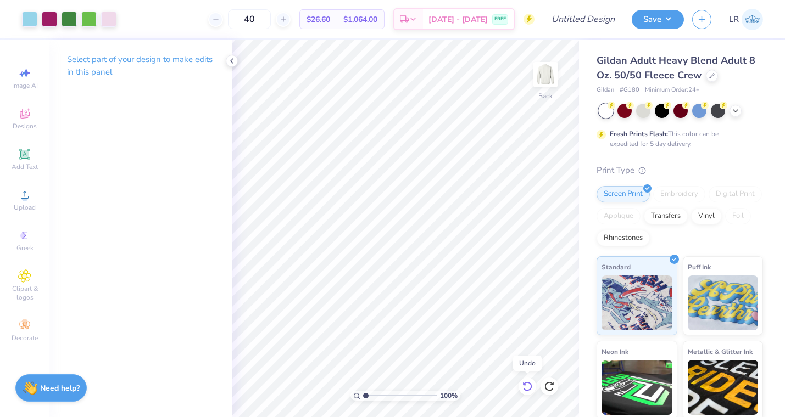
click at [532, 387] on icon at bounding box center [527, 386] width 11 height 11
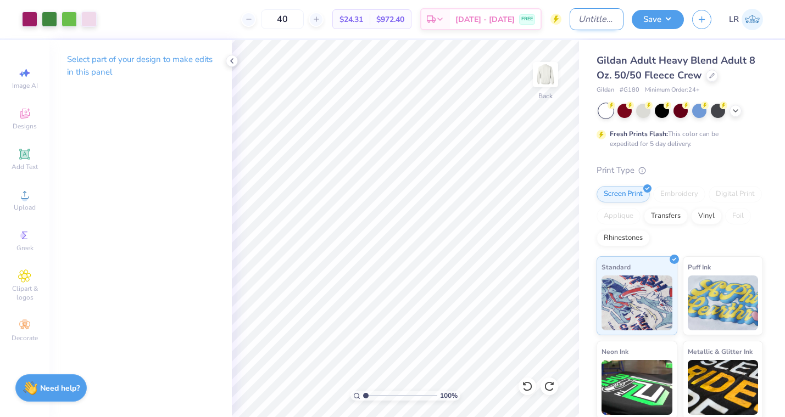
click at [592, 26] on input "Design Title" at bounding box center [596, 19] width 54 height 22
type input "Tri sig fall merch"
click at [662, 19] on button "Save" at bounding box center [658, 17] width 52 height 19
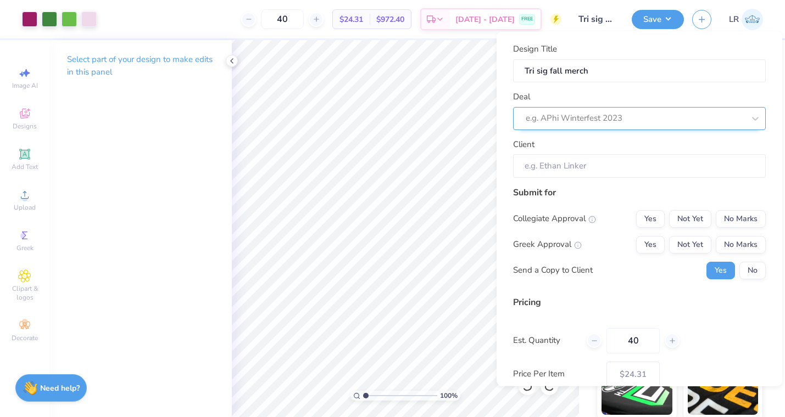
click at [619, 113] on div at bounding box center [635, 118] width 219 height 15
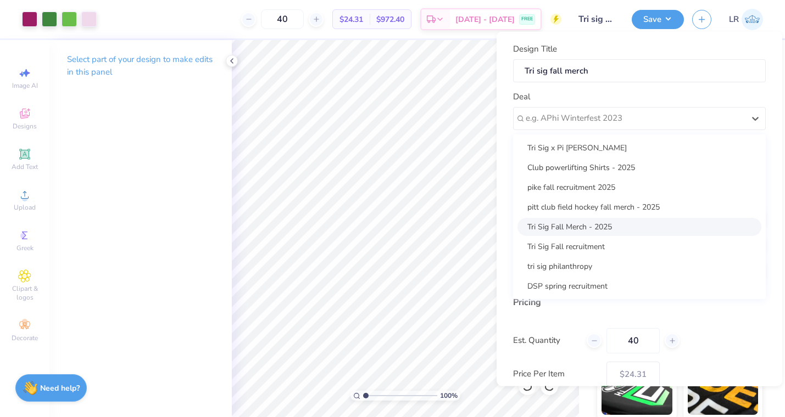
click at [635, 226] on div "Tri Sig Fall Merch - 2025" at bounding box center [639, 226] width 244 height 18
type input "Brianna Gosein"
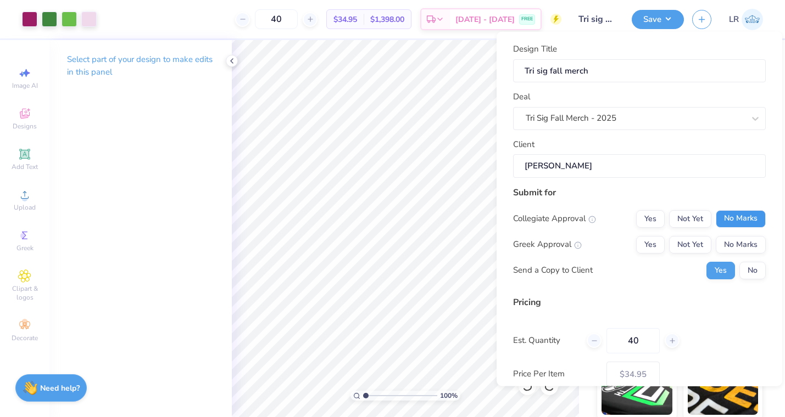
click at [734, 217] on button "No Marks" at bounding box center [741, 219] width 50 height 18
click at [653, 247] on button "Yes" at bounding box center [650, 245] width 29 height 18
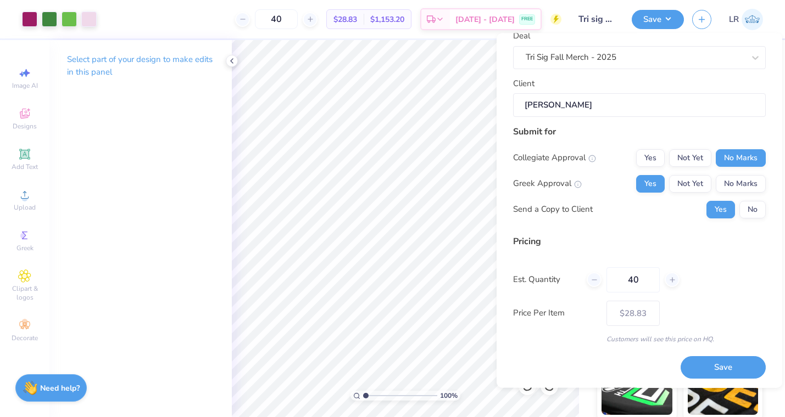
scroll to position [64, 0]
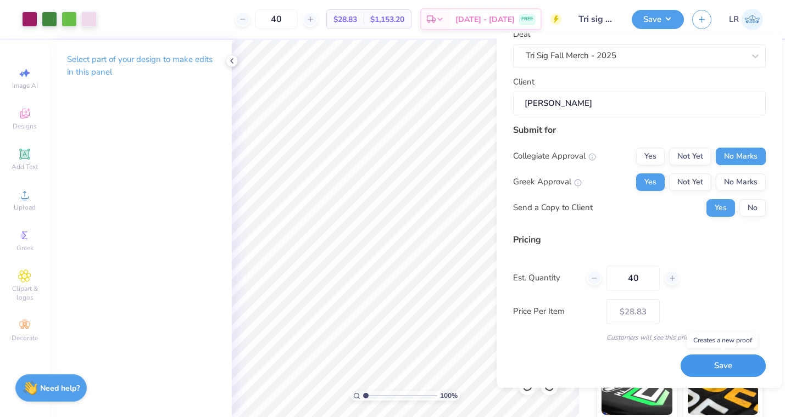
click at [733, 367] on button "Save" at bounding box center [722, 366] width 85 height 23
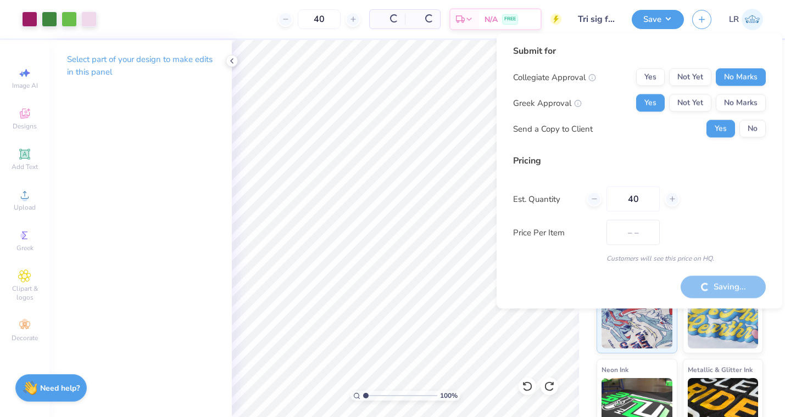
type input "$24.31"
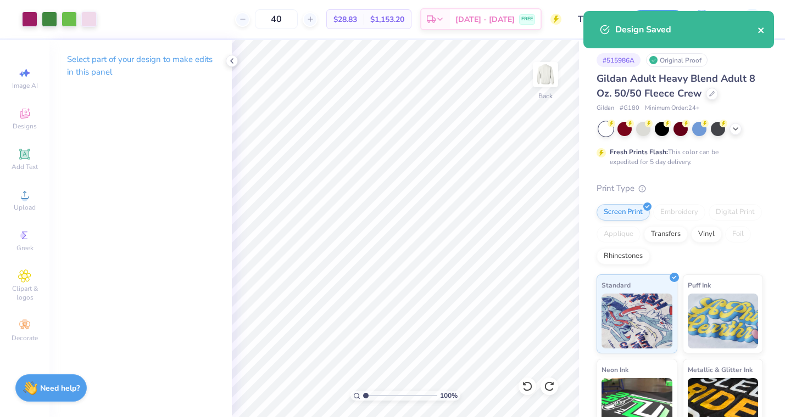
click at [763, 31] on icon "close" at bounding box center [761, 30] width 8 height 9
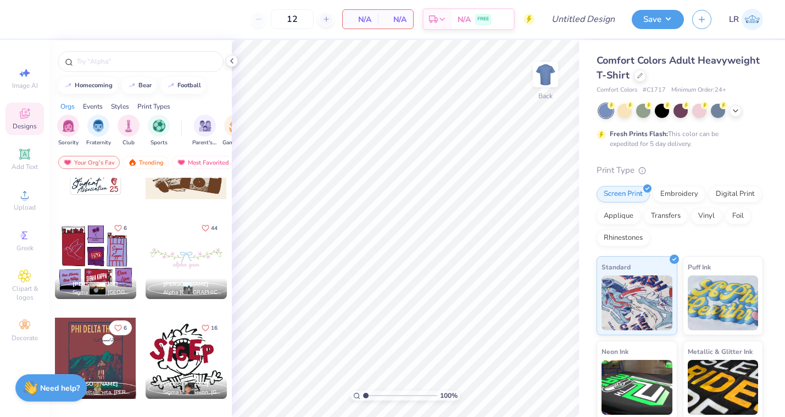
scroll to position [319, 0]
